Goal: Navigation & Orientation: Find specific page/section

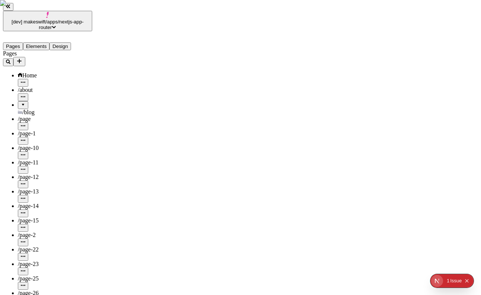
click at [21, 102] on div at bounding box center [23, 102] width 4 height 0
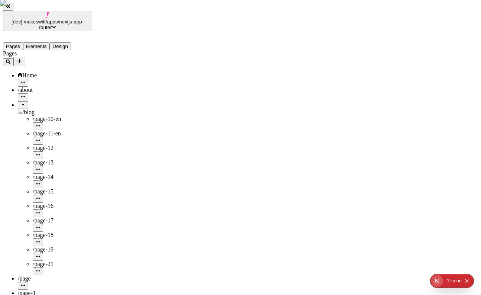
click at [62, 19] on span "[dev] makeswift/apps/nextjs-app-router" at bounding box center [48, 24] width 72 height 11
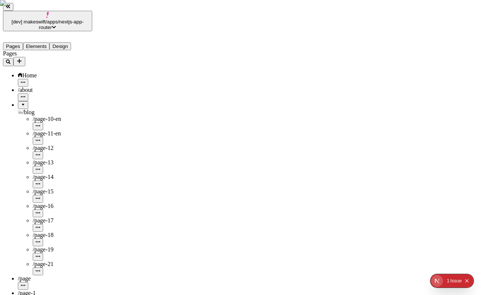
click at [18, 109] on div "/blog" at bounding box center [55, 112] width 74 height 7
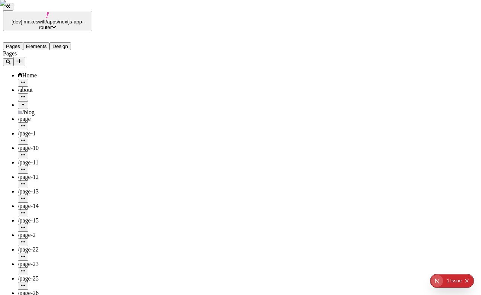
click at [23, 109] on span "/blog" at bounding box center [28, 112] width 12 height 6
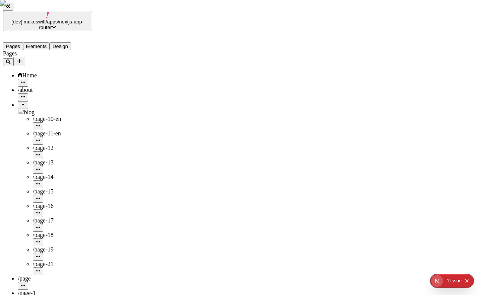
click at [32, 109] on div "/blog" at bounding box center [55, 112] width 74 height 7
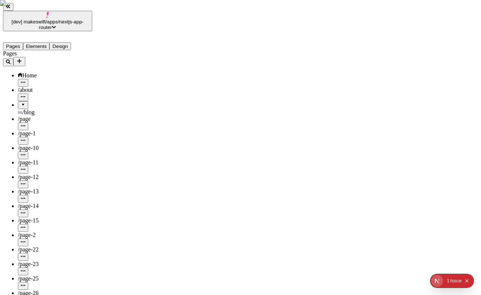
click at [30, 130] on span "/page-1" at bounding box center [27, 133] width 18 height 6
type input "/page-1"
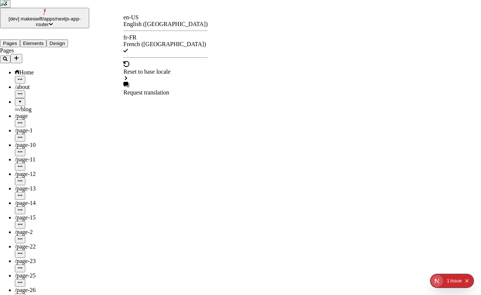
click at [142, 18] on div "en-US English ([GEOGRAPHIC_DATA])" at bounding box center [165, 20] width 84 height 13
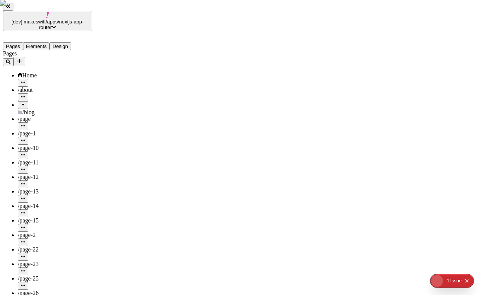
type input "/page-1"
type input "/page-43"
click at [74, 19] on span "[dev] makeswift/apps/nextjs-app-router" at bounding box center [48, 24] width 72 height 11
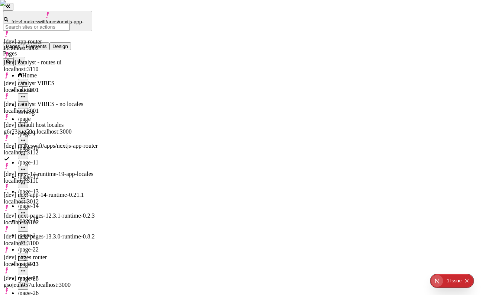
click at [64, 59] on div "[dev] catalyst - routes ui" at bounding box center [52, 62] width 96 height 7
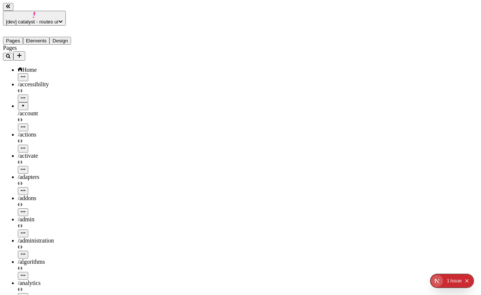
type input "/search12232eeww"
click at [21, 103] on div at bounding box center [23, 103] width 4 height 0
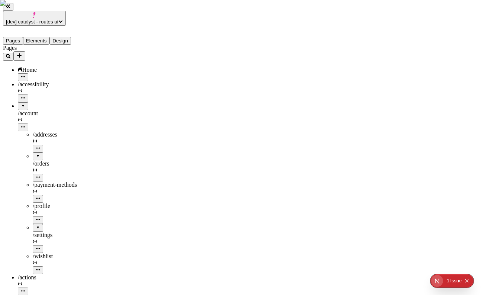
scroll to position [10, 0]
click at [36, 153] on div at bounding box center [38, 153] width 4 height 0
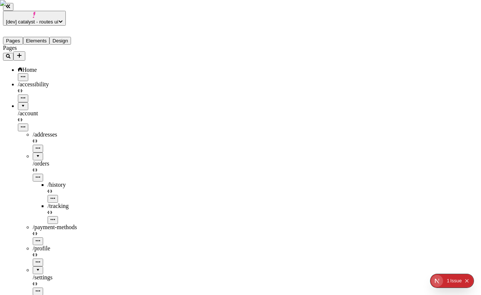
scroll to position [13, 0]
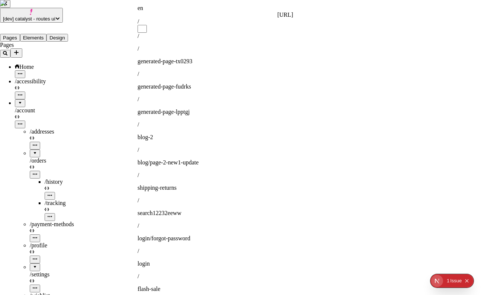
type input "s"
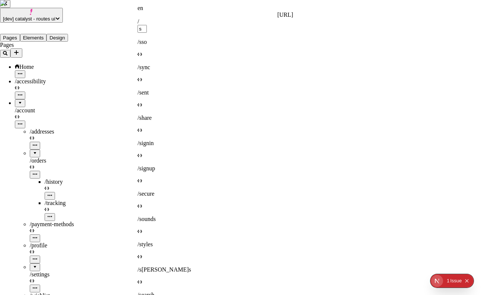
scroll to position [8, 0]
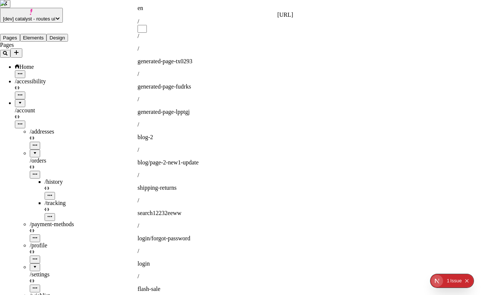
type input "s"
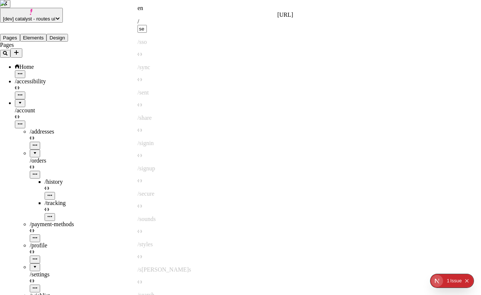
type input "sea"
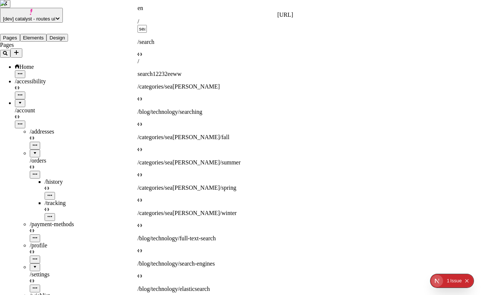
click at [219, 39] on div "/ sea rch" at bounding box center [216, 48] width 156 height 19
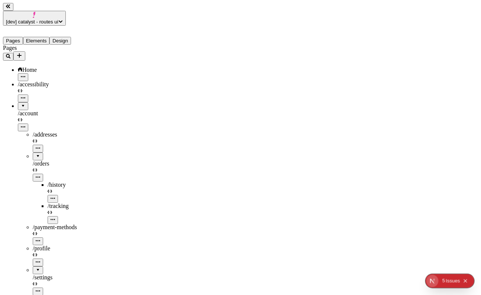
click at [62, 294] on div "/wishlist" at bounding box center [70, 298] width 75 height 7
click at [58, 67] on div "Home" at bounding box center [63, 70] width 90 height 7
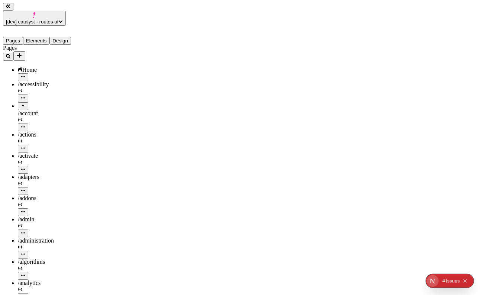
click at [49, 67] on div "Home" at bounding box center [55, 70] width 74 height 7
type input "/"
